Goal: Task Accomplishment & Management: Use online tool/utility

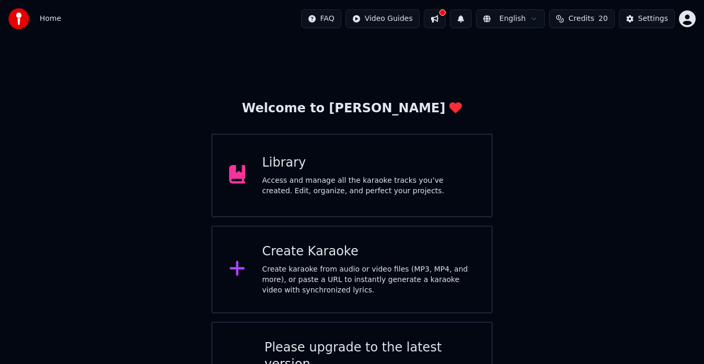
scroll to position [45, 0]
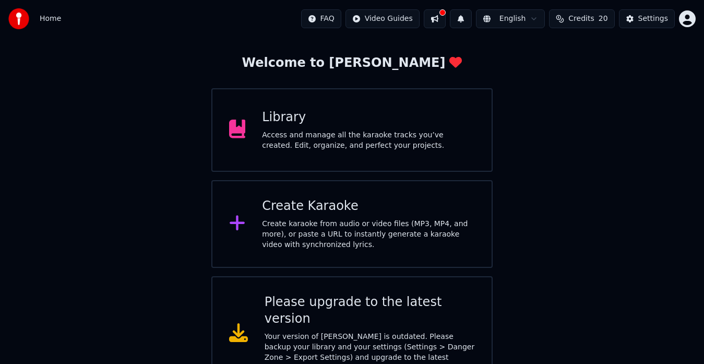
click at [364, 148] on div "Access and manage all the karaoke tracks you’ve created. Edit, organize, and pe…" at bounding box center [368, 140] width 213 height 21
